Goal: Task Accomplishment & Management: Manage account settings

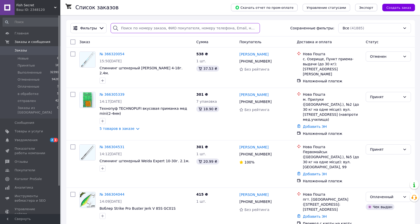
click at [128, 29] on input "search" at bounding box center [185, 28] width 149 height 10
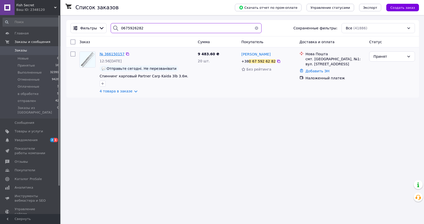
type input "0675926282"
click at [111, 54] on span "№ 366150157" at bounding box center [111, 54] width 25 height 4
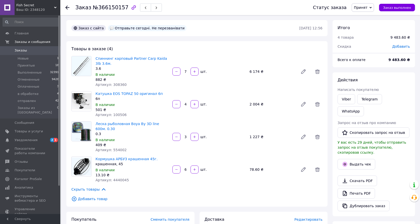
click at [83, 199] on span "Добавить товар" at bounding box center [196, 199] width 251 height 6
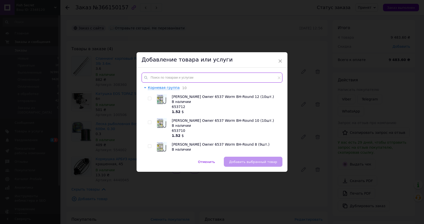
paste input "Добрый вечер еще Крючок [PERSON_NAME]UMT 209 BN 6 6 пачек"
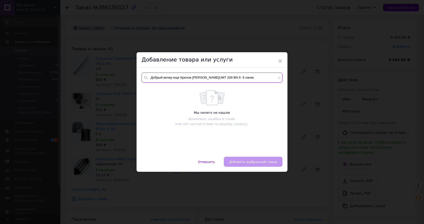
drag, startPoint x: 207, startPoint y: 78, endPoint x: 149, endPoint y: 77, distance: 57.5
click at [149, 77] on input "Добрый вечер еще Крючок [PERSON_NAME]UMT 209 BN 6 6 пачек" at bounding box center [211, 78] width 141 height 10
click at [197, 78] on input "H.UMT 209 BN 6 6 пачек" at bounding box center [211, 78] width 141 height 10
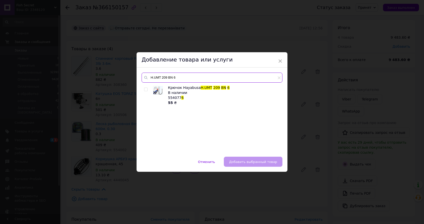
type input "H.UMT 209 BN 6"
click at [144, 89] on input "checkbox" at bounding box center [145, 89] width 3 height 3
checkbox input "true"
click at [242, 161] on span "Добавить выбранный товар" at bounding box center [253, 162] width 48 height 4
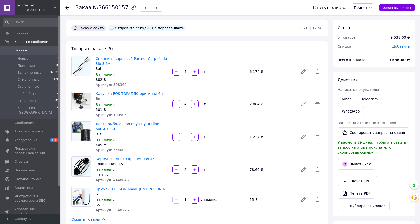
click at [186, 200] on input "1" at bounding box center [185, 200] width 8 height 4
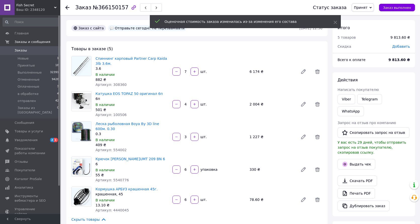
type input "6"
click at [123, 211] on span "Артикул: 4440045" at bounding box center [111, 210] width 33 height 4
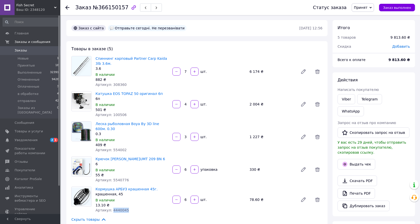
copy span "4440045"
click at [121, 179] on span "Артикул: 5540776" at bounding box center [111, 180] width 33 height 4
copy span "5540776"
click at [18, 58] on span "Новые" at bounding box center [23, 58] width 11 height 5
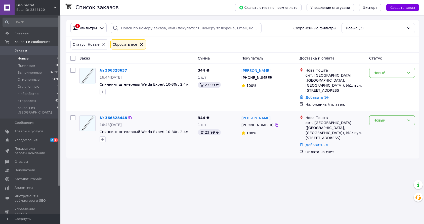
click at [380, 118] on div "Новый" at bounding box center [388, 121] width 31 height 6
click at [383, 144] on li "Отменен" at bounding box center [391, 144] width 45 height 9
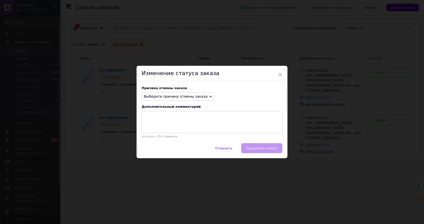
click at [199, 95] on span "Выберите причину отмены заказа" at bounding box center [176, 96] width 64 height 4
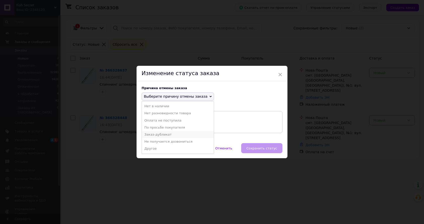
click at [159, 134] on li "Заказ-дубликат" at bounding box center [178, 134] width 72 height 7
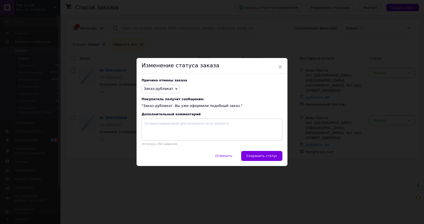
click at [256, 155] on span "Сохранить статус" at bounding box center [261, 156] width 31 height 4
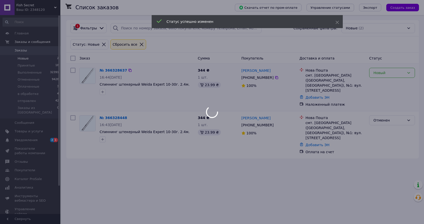
click at [388, 73] on div "Новый" at bounding box center [388, 73] width 31 height 6
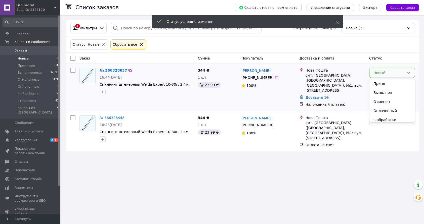
click at [380, 82] on li "Принят" at bounding box center [391, 83] width 45 height 9
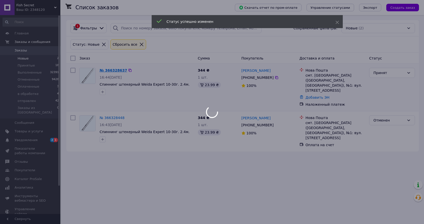
click at [119, 70] on body "Fish Secret Ваш ID: 2348120 Сайт Fish Secret Кабинет покупателя Проверить состо…" at bounding box center [212, 112] width 424 height 224
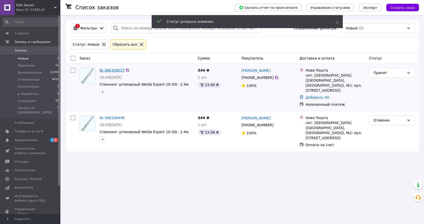
click at [111, 71] on link "№ 366328637" at bounding box center [111, 70] width 25 height 4
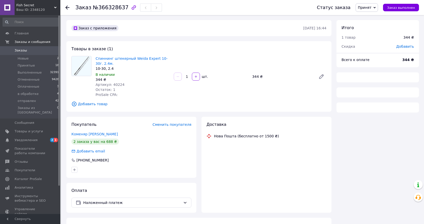
click at [162, 68] on div "10-30, 2.4" at bounding box center [132, 68] width 74 height 5
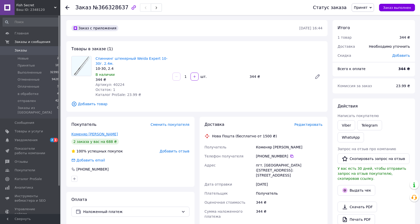
click at [93, 133] on link "Коменяр [PERSON_NAME]" at bounding box center [94, 134] width 46 height 4
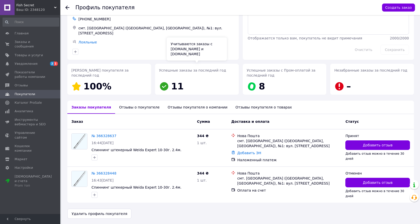
scroll to position [29, 0]
click at [67, 7] on use at bounding box center [67, 8] width 4 height 4
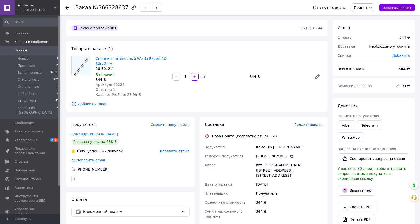
click at [27, 101] on span "отправлен" at bounding box center [27, 101] width 18 height 5
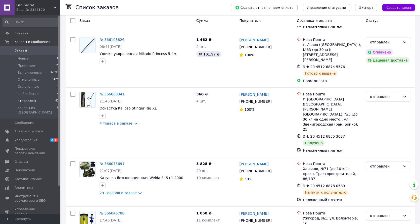
scroll to position [171, 0]
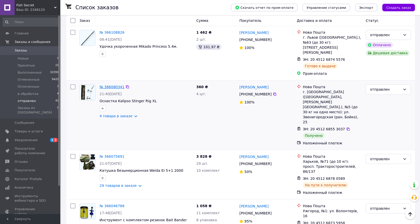
click at [113, 85] on link "№ 366080341" at bounding box center [111, 87] width 25 height 4
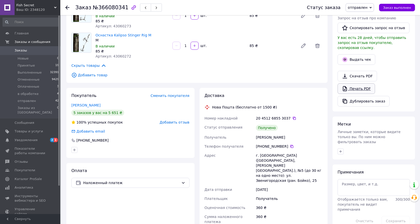
scroll to position [113, 0]
click at [356, 55] on button "Выдать чек" at bounding box center [356, 60] width 38 height 11
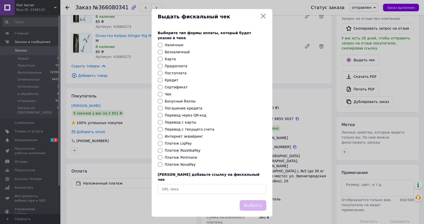
click at [187, 163] on label "Платеж NovaPay" at bounding box center [180, 165] width 31 height 4
click at [163, 162] on input "Платеж NovaPay" at bounding box center [160, 164] width 5 height 5
radio input "true"
click at [252, 200] on button "Выбрать" at bounding box center [252, 205] width 27 height 11
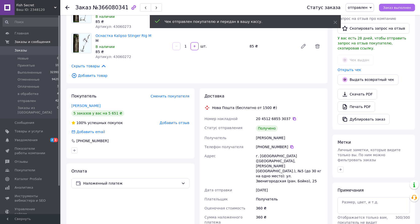
click at [387, 7] on span "Заказ выполнен" at bounding box center [397, 8] width 28 height 4
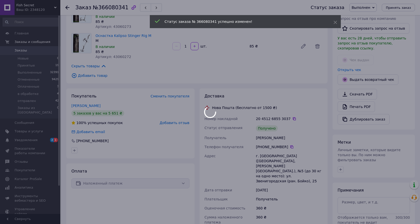
scroll to position [3, 0]
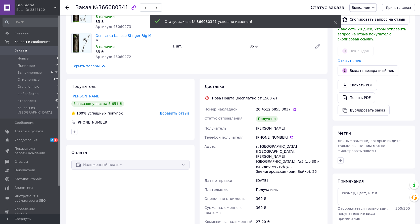
click at [173, 114] on span "Добавить отзыв" at bounding box center [175, 113] width 30 height 4
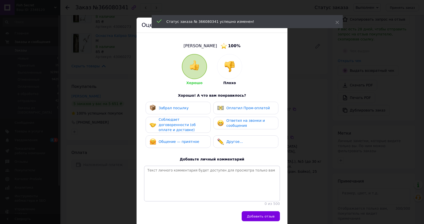
drag, startPoint x: 169, startPoint y: 109, endPoint x: 165, endPoint y: 115, distance: 7.7
click at [169, 109] on span "Забрал посылку" at bounding box center [174, 108] width 30 height 4
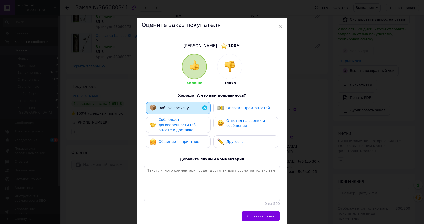
click at [163, 125] on span "Соблюдает договоренности (об оплате и доставке)" at bounding box center [177, 125] width 37 height 14
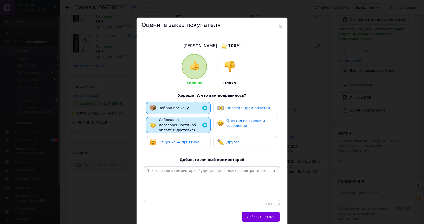
drag, startPoint x: 169, startPoint y: 140, endPoint x: 205, endPoint y: 134, distance: 36.2
click at [173, 140] on span "Общение — приятное" at bounding box center [179, 142] width 40 height 4
drag, startPoint x: 230, startPoint y: 124, endPoint x: 240, endPoint y: 144, distance: 22.6
click at [230, 124] on span "Ответил на звонки и сообщения" at bounding box center [245, 123] width 38 height 9
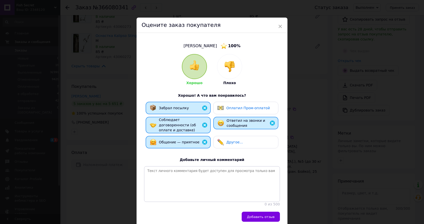
click at [253, 212] on button "Добавить отзыв" at bounding box center [260, 217] width 38 height 10
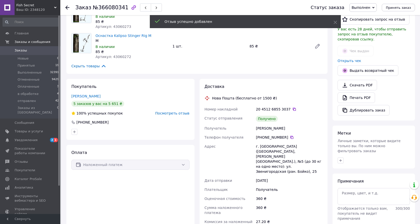
click at [66, 7] on use at bounding box center [67, 8] width 4 height 4
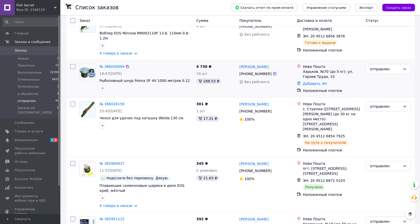
scroll to position [387, 0]
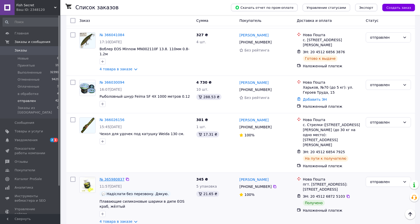
click at [112, 177] on link "№ 365980837" at bounding box center [111, 179] width 25 height 4
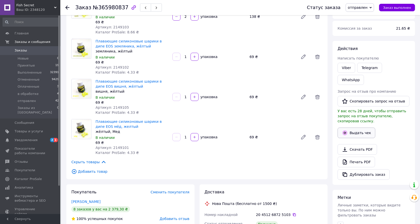
scroll to position [58, 0]
click at [351, 127] on button "Выдать чек" at bounding box center [356, 132] width 38 height 11
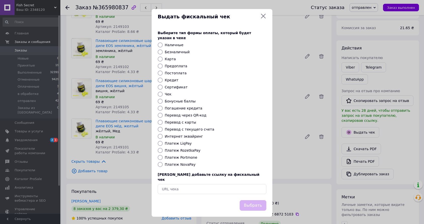
drag, startPoint x: 185, startPoint y: 163, endPoint x: 197, endPoint y: 170, distance: 14.2
click at [185, 163] on label "Платеж NovaPay" at bounding box center [180, 165] width 31 height 4
click at [163, 163] on input "Платеж NovaPay" at bounding box center [160, 164] width 5 height 5
radio input "true"
drag, startPoint x: 252, startPoint y: 197, endPoint x: 253, endPoint y: 195, distance: 2.6
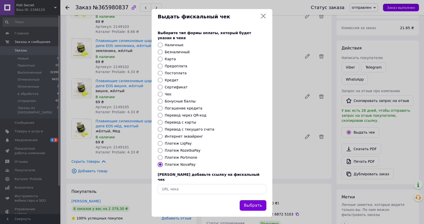
click at [252, 200] on button "Выбрать" at bounding box center [252, 205] width 27 height 11
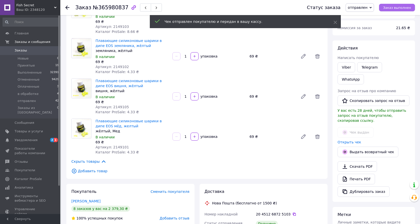
click at [400, 6] on span "Заказ выполнен" at bounding box center [397, 8] width 28 height 4
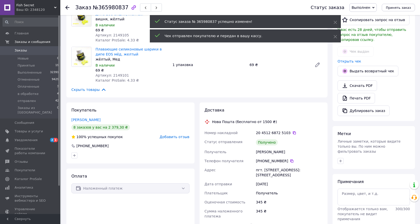
scroll to position [136, 0]
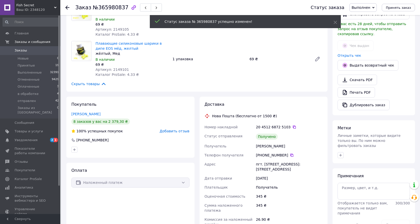
click at [175, 131] on span "Добавить отзыв" at bounding box center [175, 131] width 30 height 4
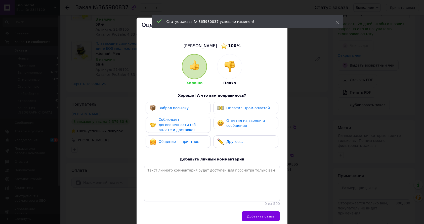
click at [168, 108] on span "Забрал посылку" at bounding box center [174, 108] width 30 height 4
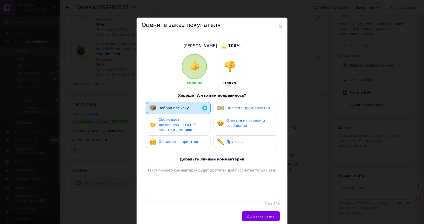
drag, startPoint x: 164, startPoint y: 121, endPoint x: 165, endPoint y: 132, distance: 11.2
click at [164, 121] on span "Соблюдает договоренности (об оплате и доставке)" at bounding box center [177, 125] width 37 height 14
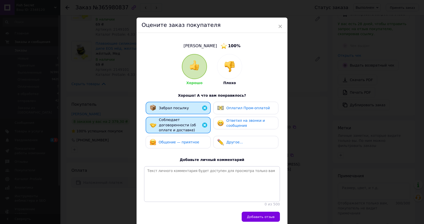
drag, startPoint x: 166, startPoint y: 140, endPoint x: 170, endPoint y: 139, distance: 4.0
click at [170, 139] on div "Общение — приятное" at bounding box center [173, 142] width 49 height 7
click at [233, 122] on div "Ответил на звонки и сообщения" at bounding box center [250, 123] width 48 height 10
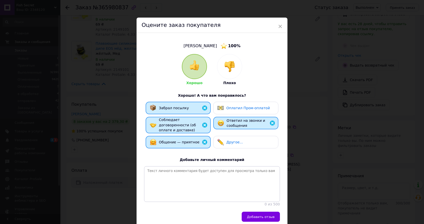
click at [258, 215] on span "Добавить отзыв" at bounding box center [261, 217] width 28 height 4
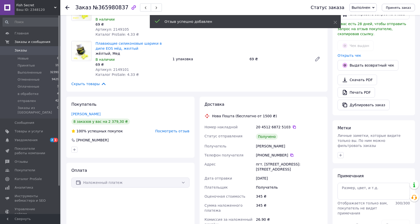
click at [68, 8] on icon at bounding box center [67, 8] width 4 height 4
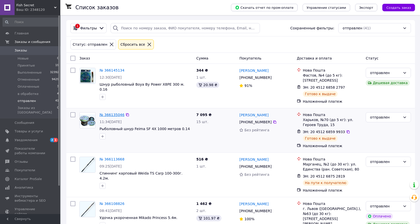
click at [115, 115] on link "№ 366135046" at bounding box center [111, 115] width 25 height 4
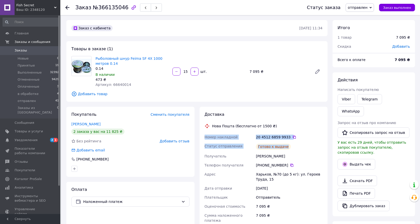
drag, startPoint x: 295, startPoint y: 147, endPoint x: 204, endPoint y: 137, distance: 92.0
click at [204, 137] on div "Номер накладной 20 4512 6859 9933   Статус отправления [PERSON_NAME] к выдаче П…" at bounding box center [263, 198] width 120 height 130
copy div "Номер накладной 20 4512 6859 9933   Статус отправления [PERSON_NAME] к выдаче"
click at [345, 98] on link "Viber" at bounding box center [346, 99] width 18 height 10
click at [67, 7] on use at bounding box center [67, 8] width 4 height 4
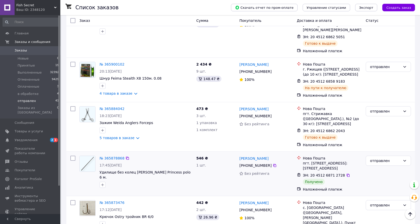
scroll to position [907, 0]
click at [116, 156] on link "№ 365878868" at bounding box center [111, 158] width 25 height 4
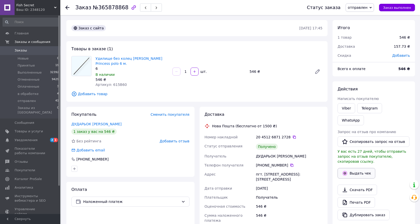
click at [350, 168] on button "Выдать чек" at bounding box center [356, 173] width 38 height 11
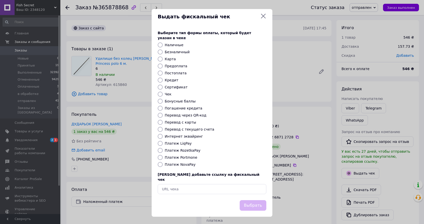
click at [181, 164] on label "Платеж NovaPay" at bounding box center [180, 165] width 31 height 4
click at [163, 164] on input "Платеж NovaPay" at bounding box center [160, 164] width 5 height 5
radio input "true"
drag, startPoint x: 251, startPoint y: 201, endPoint x: 251, endPoint y: 192, distance: 8.8
click at [251, 201] on button "Выбрать" at bounding box center [252, 205] width 27 height 11
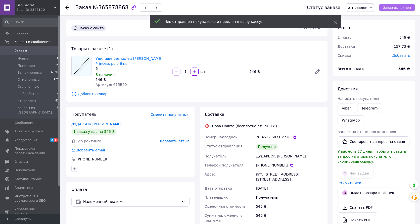
drag, startPoint x: 391, startPoint y: 8, endPoint x: 387, endPoint y: 9, distance: 3.5
click at [391, 8] on span "Заказ выполнен" at bounding box center [397, 8] width 28 height 4
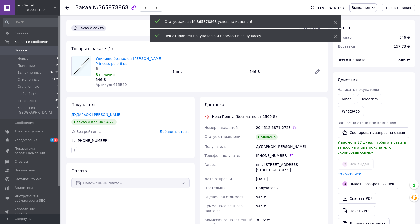
click at [177, 130] on span "Добавить отзыв" at bounding box center [175, 132] width 30 height 4
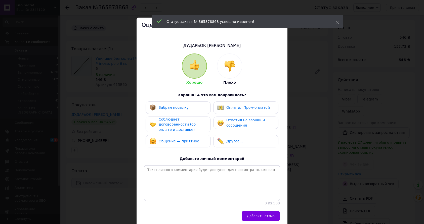
click at [177, 110] on div "Забрал посылку" at bounding box center [168, 108] width 39 height 7
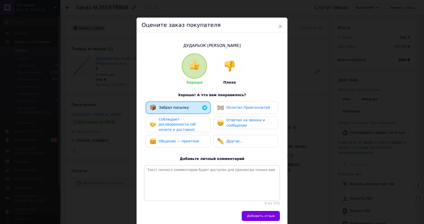
drag, startPoint x: 174, startPoint y: 127, endPoint x: 174, endPoint y: 135, distance: 8.0
click at [174, 127] on span "Соблюдает договоренности (об оплате и доставке)" at bounding box center [177, 124] width 37 height 14
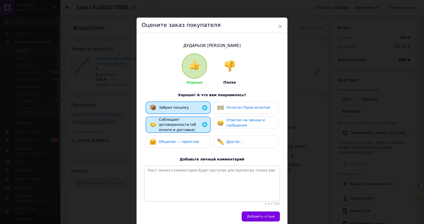
drag, startPoint x: 174, startPoint y: 144, endPoint x: 189, endPoint y: 137, distance: 16.4
click at [181, 141] on div "Общение — приятное" at bounding box center [173, 141] width 49 height 7
click at [239, 116] on div "Забрал посылку Оплатил Пром-оплатой Соблюдает договоренности (об оплате и доста…" at bounding box center [212, 125] width 136 height 49
click at [242, 123] on span "Ответил на звонки и сообщения" at bounding box center [245, 122] width 38 height 9
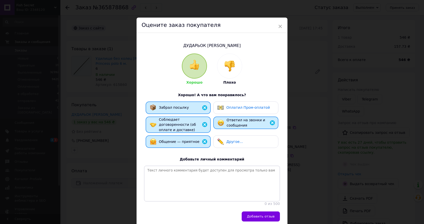
click at [258, 215] on span "Добавить отзыв" at bounding box center [261, 217] width 28 height 4
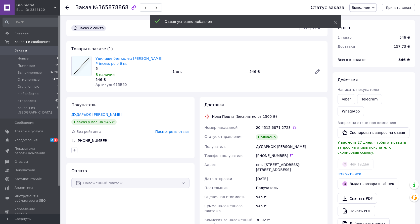
click at [67, 6] on use at bounding box center [67, 8] width 4 height 4
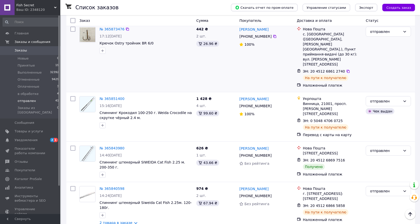
scroll to position [1084, 0]
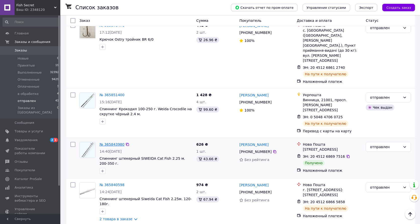
click at [116, 142] on link "№ 365843980" at bounding box center [111, 144] width 25 height 4
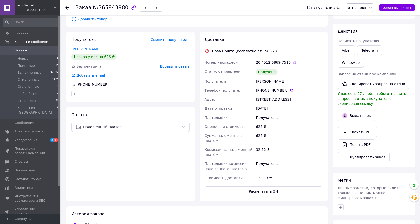
scroll to position [95, 0]
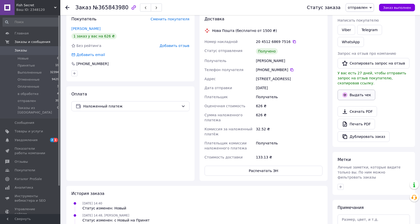
click at [353, 90] on button "Выдать чек" at bounding box center [356, 95] width 38 height 11
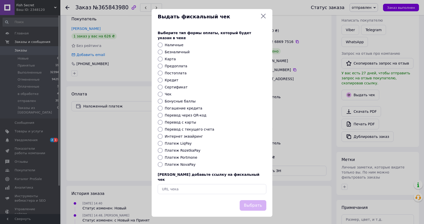
drag, startPoint x: 184, startPoint y: 164, endPoint x: 193, endPoint y: 167, distance: 10.2
click at [184, 164] on label "Платеж NovaPay" at bounding box center [180, 165] width 31 height 4
click at [163, 164] on input "Платеж NovaPay" at bounding box center [160, 164] width 5 height 5
radio input "true"
click at [257, 200] on button "Выбрать" at bounding box center [252, 205] width 27 height 11
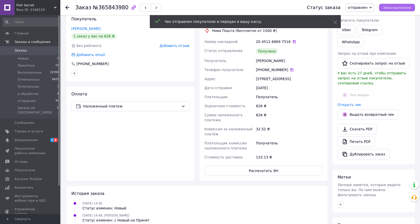
click at [394, 6] on span "Заказ выполнен" at bounding box center [397, 8] width 28 height 4
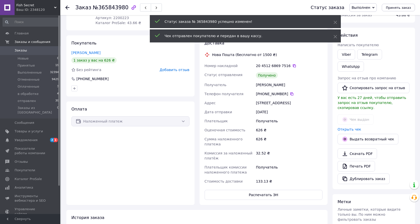
scroll to position [52, 0]
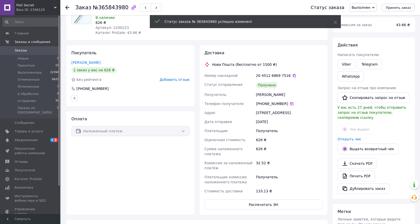
click at [173, 79] on span "Добавить отзыв" at bounding box center [175, 80] width 30 height 4
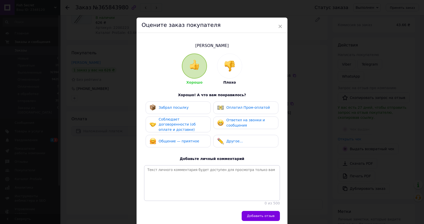
click at [170, 108] on span "Забрал посылку" at bounding box center [174, 108] width 30 height 4
drag, startPoint x: 165, startPoint y: 128, endPoint x: 168, endPoint y: 137, distance: 9.2
click at [166, 129] on span "Соблюдает договоренности (об оплате и доставке)" at bounding box center [177, 124] width 37 height 14
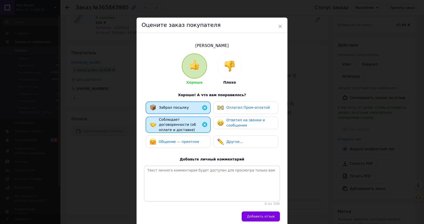
drag, startPoint x: 184, startPoint y: 139, endPoint x: 195, endPoint y: 135, distance: 11.3
click at [185, 140] on span "Общение — приятное" at bounding box center [179, 142] width 40 height 4
drag, startPoint x: 226, startPoint y: 122, endPoint x: 224, endPoint y: 144, distance: 22.4
click at [226, 122] on div "Ответил на звонки и сообщения" at bounding box center [250, 123] width 48 height 10
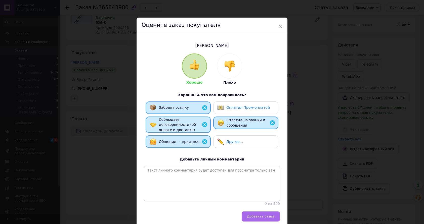
click at [259, 212] on button "Добавить отзыв" at bounding box center [260, 217] width 38 height 10
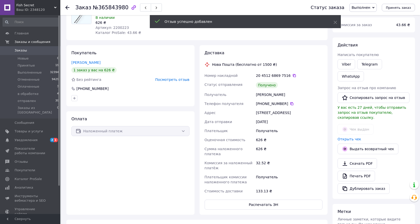
click at [68, 8] on use at bounding box center [67, 8] width 4 height 4
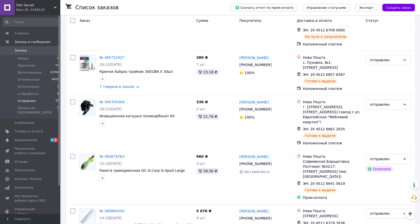
scroll to position [1456, 0]
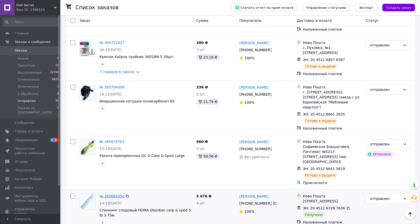
click at [113, 194] on link "№ 365664350" at bounding box center [111, 196] width 25 height 4
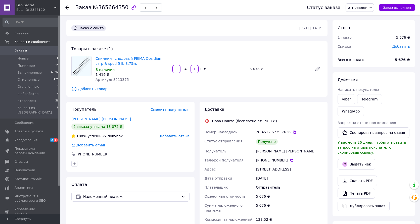
scroll to position [56, 0]
click at [351, 159] on button "Выдать чек" at bounding box center [356, 164] width 38 height 11
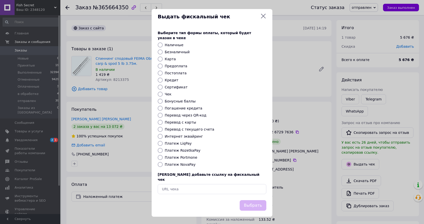
drag, startPoint x: 171, startPoint y: 163, endPoint x: 181, endPoint y: 168, distance: 11.5
click at [171, 163] on label "Платеж NovaPay" at bounding box center [180, 165] width 31 height 4
click at [163, 163] on input "Платеж NovaPay" at bounding box center [160, 164] width 5 height 5
radio input "true"
drag, startPoint x: 246, startPoint y: 200, endPoint x: 250, endPoint y: 195, distance: 6.3
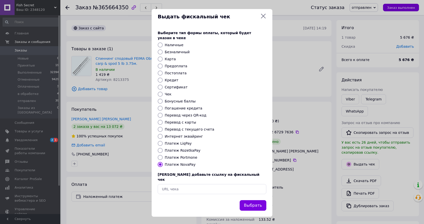
click at [247, 200] on button "Выбрать" at bounding box center [252, 205] width 27 height 11
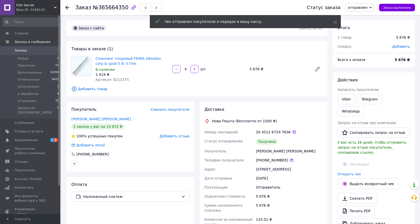
drag, startPoint x: 394, startPoint y: 7, endPoint x: 384, endPoint y: 13, distance: 11.5
click at [394, 7] on span "Заказ выполнен" at bounding box center [397, 8] width 28 height 4
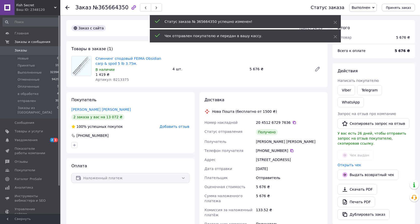
scroll to position [80, 0]
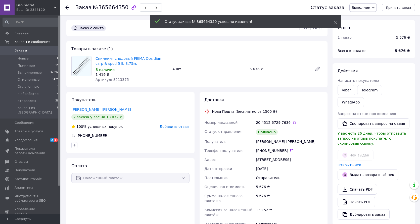
click at [176, 126] on span "Добавить отзыв" at bounding box center [175, 127] width 30 height 4
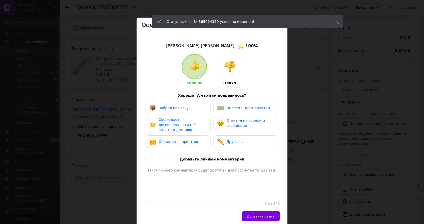
click at [170, 108] on span "Забрал посылку" at bounding box center [174, 108] width 30 height 4
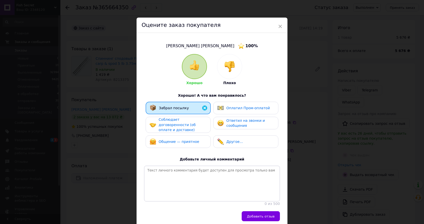
drag, startPoint x: 167, startPoint y: 124, endPoint x: 166, endPoint y: 128, distance: 4.3
click at [167, 124] on span "Соблюдает договоренности (об оплате и доставке)" at bounding box center [177, 125] width 37 height 14
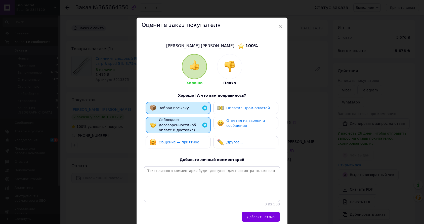
drag, startPoint x: 165, startPoint y: 142, endPoint x: 186, endPoint y: 137, distance: 21.3
click at [167, 142] on span "Общение — приятное" at bounding box center [179, 142] width 40 height 4
click at [229, 125] on span "Ответил на звонки и сообщения" at bounding box center [245, 123] width 38 height 9
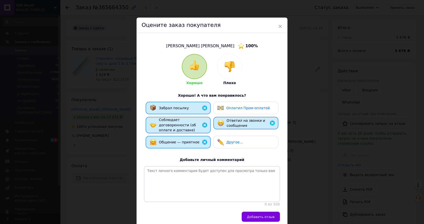
drag, startPoint x: 254, startPoint y: 212, endPoint x: 250, endPoint y: 191, distance: 21.2
click at [254, 215] on span "Добавить отзыв" at bounding box center [261, 217] width 28 height 4
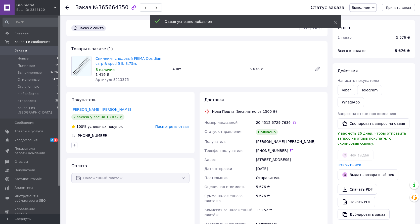
click at [69, 8] on use at bounding box center [67, 8] width 4 height 4
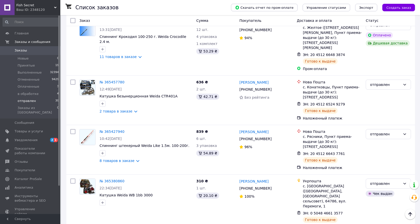
scroll to position [1720, 0]
click at [29, 71] on span "Выполненные" at bounding box center [30, 72] width 24 height 5
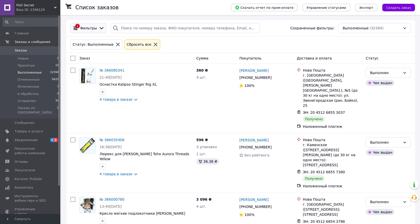
click at [92, 30] on span "Фильтры" at bounding box center [88, 28] width 17 height 5
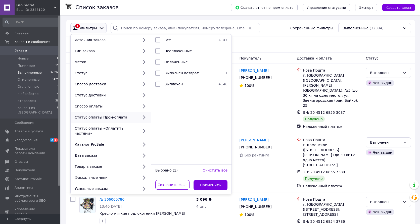
drag, startPoint x: 157, startPoint y: 83, endPoint x: 158, endPoint y: 90, distance: 6.8
click at [157, 83] on input "checkbox" at bounding box center [157, 84] width 5 height 5
checkbox input "true"
click at [212, 181] on button "Применить" at bounding box center [210, 185] width 34 height 10
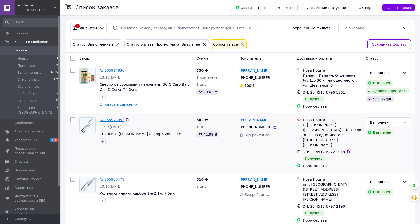
click at [117, 119] on link "№ 365973953" at bounding box center [111, 120] width 25 height 4
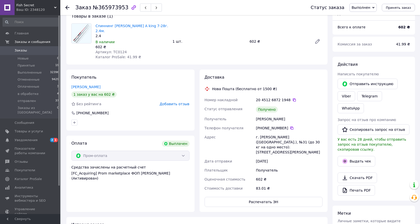
scroll to position [33, 0]
click at [358, 155] on button "Выдать чек" at bounding box center [356, 160] width 38 height 11
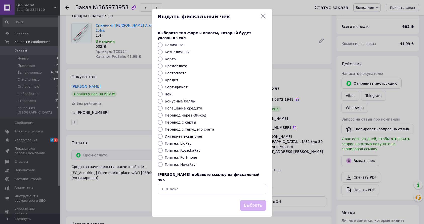
click at [187, 150] on label "Платеж RozetkaPay" at bounding box center [183, 150] width 36 height 4
click at [163, 150] on input "Платеж RozetkaPay" at bounding box center [160, 150] width 5 height 5
radio input "true"
click at [249, 200] on button "Выбрать" at bounding box center [252, 205] width 27 height 11
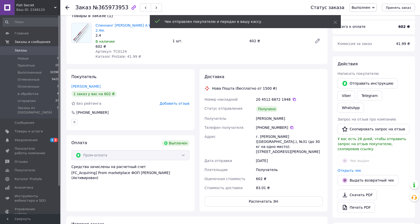
click at [172, 101] on span "Добавить отзыв" at bounding box center [175, 103] width 30 height 4
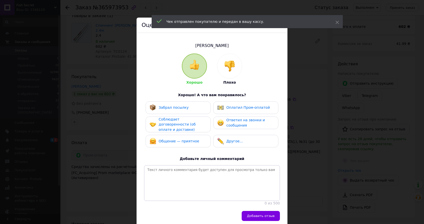
click at [168, 109] on span "Забрал посылку" at bounding box center [174, 108] width 30 height 4
drag, startPoint x: 169, startPoint y: 122, endPoint x: 169, endPoint y: 130, distance: 8.3
click at [169, 122] on span "Соблюдает договоренности (об оплате и доставке)" at bounding box center [177, 124] width 37 height 14
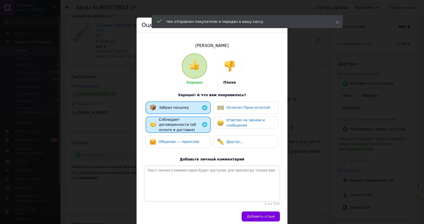
drag, startPoint x: 171, startPoint y: 138, endPoint x: 182, endPoint y: 136, distance: 11.5
click at [171, 138] on div "Общение — приятное" at bounding box center [173, 141] width 49 height 7
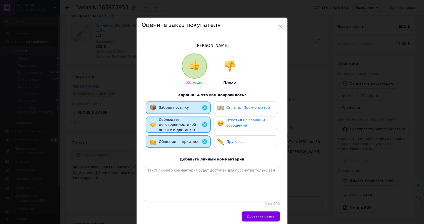
drag, startPoint x: 244, startPoint y: 121, endPoint x: 246, endPoint y: 125, distance: 4.4
click at [245, 122] on span "Ответил на звонки и сообщения" at bounding box center [245, 122] width 38 height 9
click at [261, 215] on span "Добавить отзыв" at bounding box center [261, 217] width 28 height 4
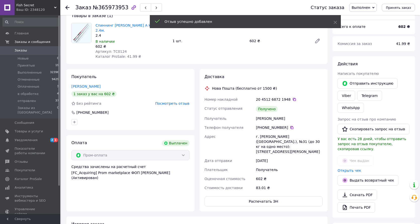
click at [68, 9] on icon at bounding box center [67, 8] width 4 height 4
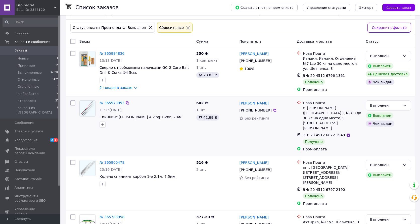
scroll to position [48, 0]
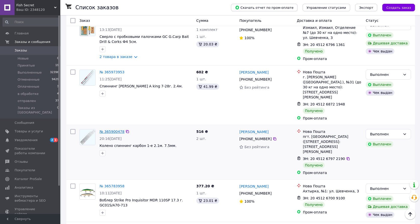
click at [113, 130] on link "№ 365900478" at bounding box center [111, 132] width 25 height 4
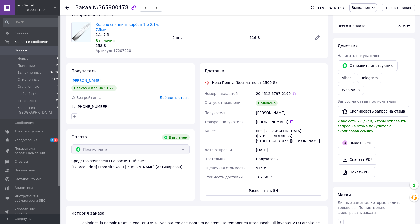
scroll to position [34, 0]
click at [355, 137] on button "Выдать чек" at bounding box center [356, 142] width 38 height 11
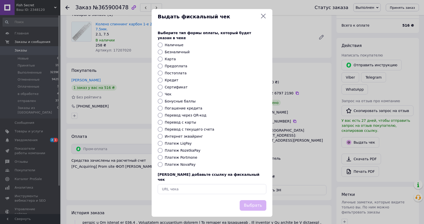
drag, startPoint x: 193, startPoint y: 150, endPoint x: 199, endPoint y: 152, distance: 7.2
click at [193, 150] on label "Платеж RozetkaPay" at bounding box center [183, 150] width 36 height 4
click at [163, 150] on input "Платеж RozetkaPay" at bounding box center [160, 150] width 5 height 5
radio input "true"
click at [253, 202] on button "Выбрать" at bounding box center [252, 205] width 27 height 11
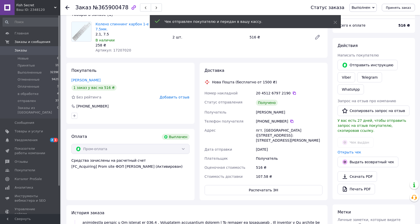
click at [170, 95] on span "Добавить отзыв" at bounding box center [175, 97] width 30 height 4
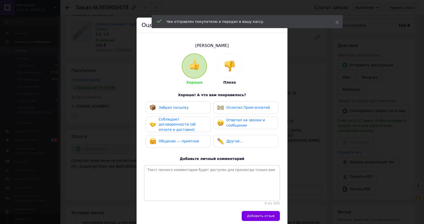
click at [173, 108] on span "Забрал посылку" at bounding box center [174, 108] width 30 height 4
drag, startPoint x: 173, startPoint y: 121, endPoint x: 176, endPoint y: 131, distance: 10.2
click at [173, 122] on div "Соблюдает договоренности (об оплате и доставке)" at bounding box center [183, 125] width 48 height 16
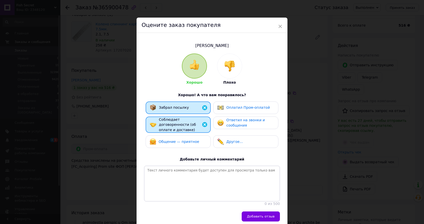
click at [182, 141] on span "Общение — приятное" at bounding box center [179, 142] width 40 height 4
drag, startPoint x: 239, startPoint y: 119, endPoint x: 241, endPoint y: 122, distance: 3.2
click at [240, 120] on span "Ответил на звонки и сообщения" at bounding box center [245, 122] width 38 height 9
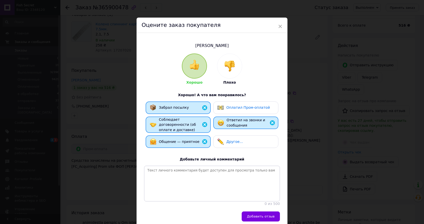
drag, startPoint x: 261, startPoint y: 212, endPoint x: 262, endPoint y: 210, distance: 2.9
click at [261, 215] on span "Добавить отзыв" at bounding box center [261, 217] width 28 height 4
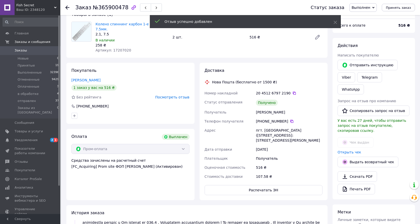
click at [68, 7] on use at bounding box center [67, 8] width 4 height 4
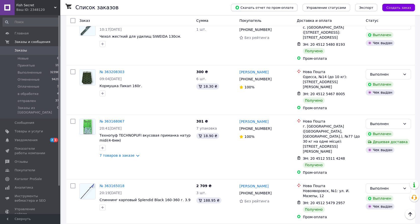
scroll to position [4624, 0]
click at [30, 73] on span "Выполненные" at bounding box center [30, 72] width 24 height 5
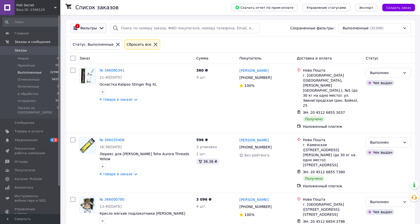
click at [87, 28] on span "Фильтры" at bounding box center [88, 28] width 17 height 5
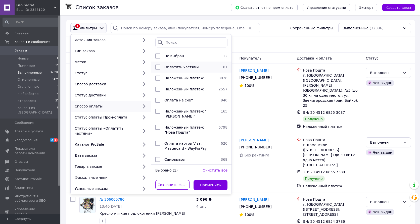
click at [157, 68] on input "checkbox" at bounding box center [157, 67] width 5 height 5
checkbox input "true"
click at [214, 180] on button "Применить" at bounding box center [210, 185] width 34 height 10
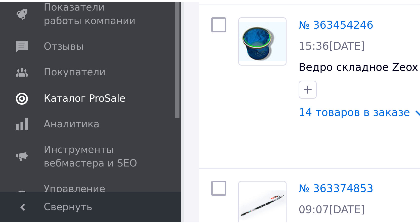
scroll to position [131, 0]
